Goal: Task Accomplishment & Management: Manage account settings

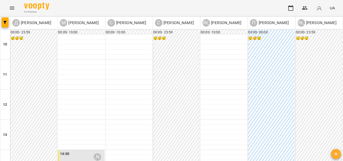
scroll to position [176, 0]
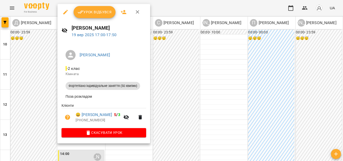
click at [100, 17] on button "Урок відбувся" at bounding box center [95, 12] width 42 height 12
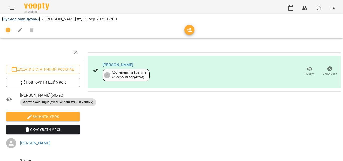
click at [27, 19] on link "Журнал відвідувань" at bounding box center [21, 19] width 38 height 5
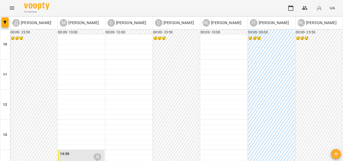
scroll to position [203, 0]
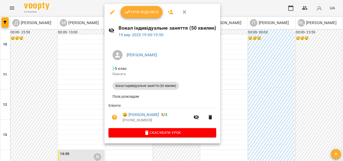
click at [150, 11] on span "Урок відбувся" at bounding box center [142, 12] width 34 height 6
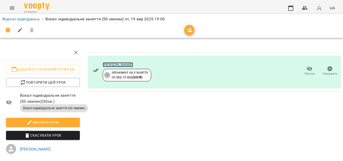
click at [111, 65] on link "[PERSON_NAME]" at bounding box center [118, 64] width 30 height 5
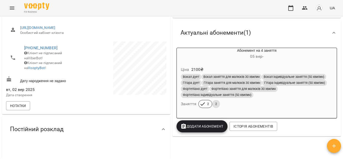
scroll to position [37, 0]
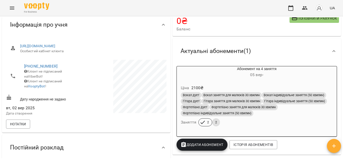
click at [277, 72] on div "Абонемент на 4 заняття [DATE] -" at bounding box center [257, 72] width 160 height 12
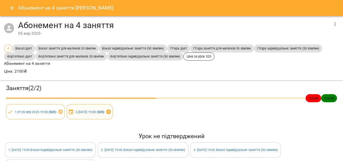
click at [111, 112] on icon at bounding box center [108, 112] width 5 height 5
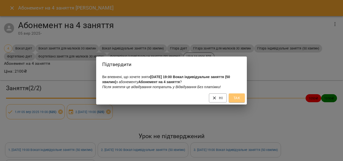
click at [235, 101] on span "Так" at bounding box center [237, 98] width 8 height 6
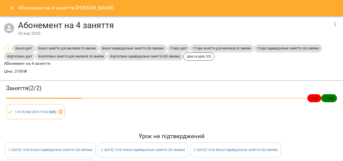
click at [336, 23] on button "button" at bounding box center [335, 24] width 12 height 12
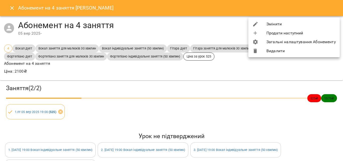
click at [288, 27] on li "Змінити" at bounding box center [294, 24] width 91 height 9
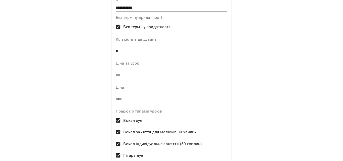
scroll to position [75, 0]
click at [134, 52] on input "*" at bounding box center [172, 51] width 112 height 8
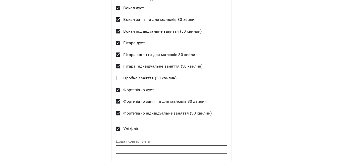
scroll to position [205, 0]
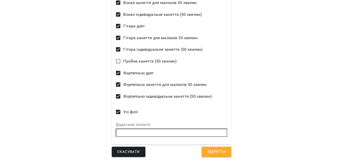
type input "*"
click at [218, 153] on span "Зберегти" at bounding box center [216, 152] width 19 height 7
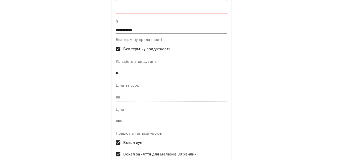
scroll to position [29, 0]
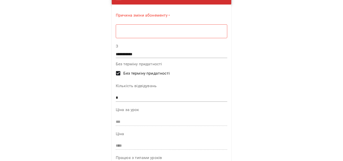
click at [141, 19] on div "Причина зміни абонементу * * ​" at bounding box center [172, 27] width 112 height 28
drag, startPoint x: 145, startPoint y: 24, endPoint x: 146, endPoint y: 27, distance: 3.3
click at [146, 27] on div "* ​" at bounding box center [172, 31] width 112 height 14
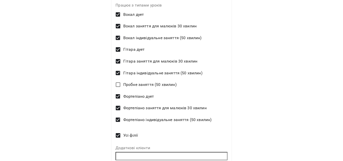
scroll to position [203, 0]
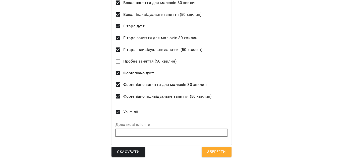
type textarea "*"
click at [214, 150] on span "Зберегти" at bounding box center [216, 152] width 19 height 7
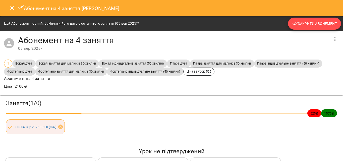
click at [315, 23] on span "Закрити Абонемент" at bounding box center [314, 24] width 45 height 6
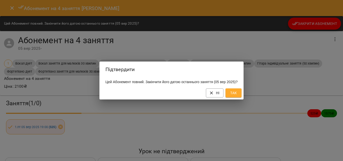
click at [238, 95] on span "Так" at bounding box center [234, 93] width 8 height 6
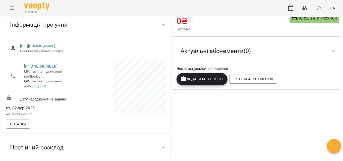
scroll to position [0, 0]
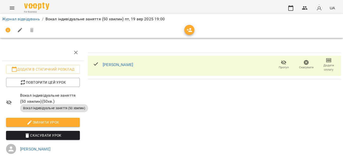
click at [323, 64] on span "Додати сплату" at bounding box center [329, 67] width 17 height 9
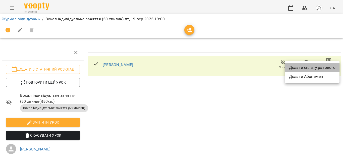
click at [314, 66] on li "Додати сплату разового" at bounding box center [312, 67] width 55 height 9
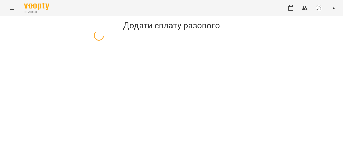
select select "**********"
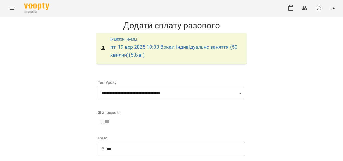
scroll to position [76, 0]
drag, startPoint x: 210, startPoint y: 100, endPoint x: 210, endPoint y: 105, distance: 4.5
select select "****"
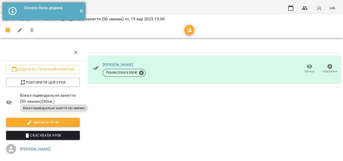
click at [84, 9] on button "✕" at bounding box center [81, 12] width 8 height 18
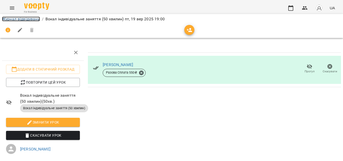
click at [33, 19] on link "Журнал відвідувань" at bounding box center [21, 19] width 38 height 5
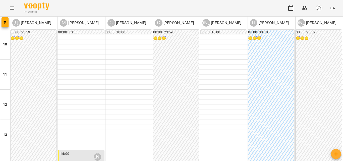
scroll to position [203, 0]
